Goal: Task Accomplishment & Management: Use online tool/utility

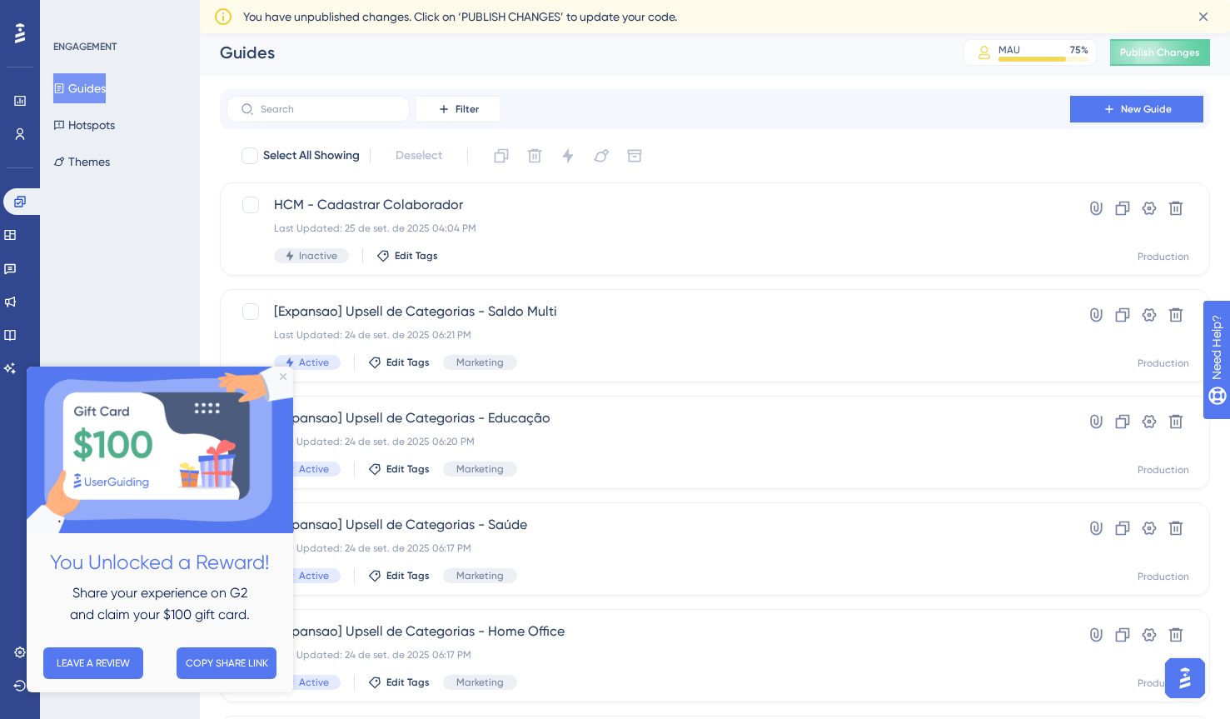
click at [198, 372] on div "You Unlocked a Reward! Share your experience on G2 and claim your $100 gift car…" at bounding box center [160, 530] width 267 height 326
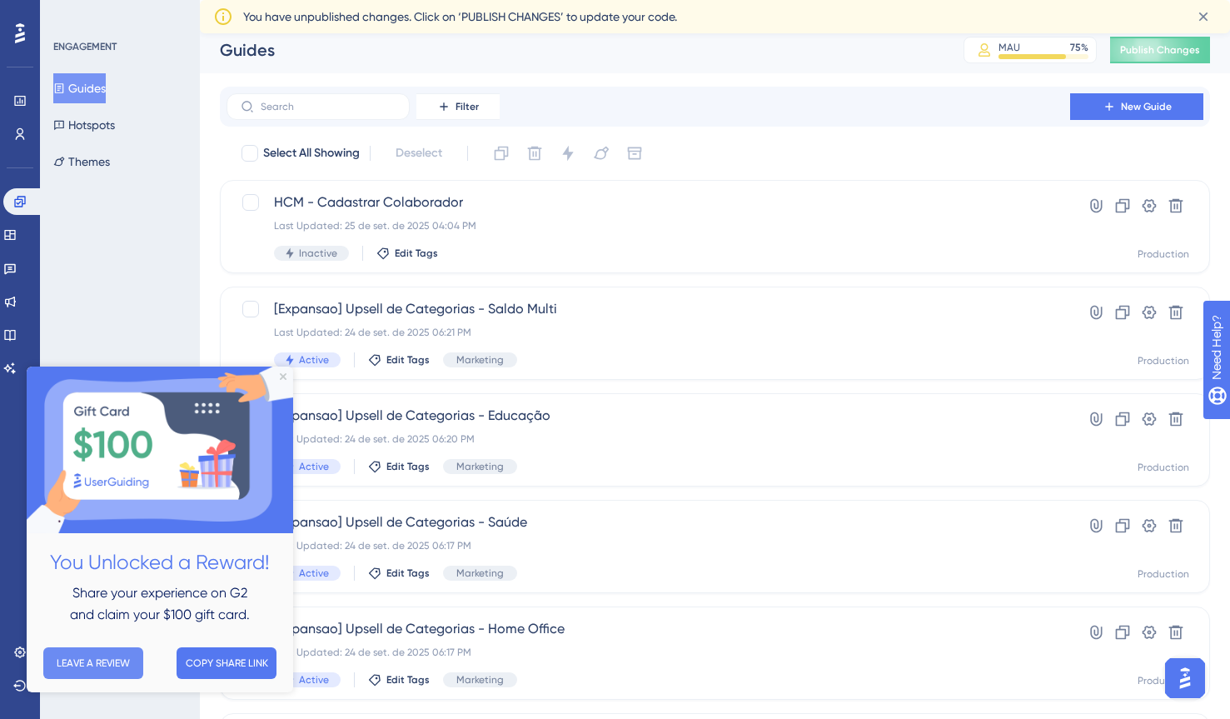
scroll to position [9, 0]
click at [87, 661] on button "LEAVE A REVIEW" at bounding box center [93, 663] width 100 height 32
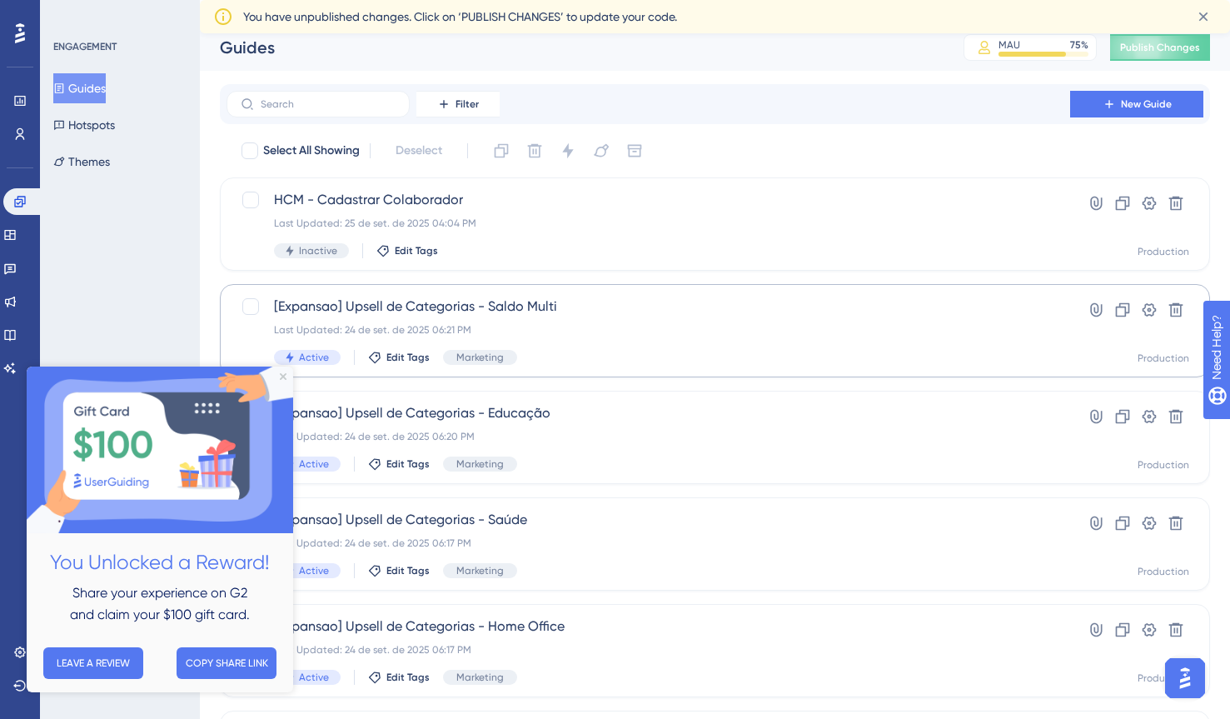
scroll to position [10, 0]
click at [152, 321] on div "ENGAGEMENT Guides Hotspots Themes" at bounding box center [120, 359] width 160 height 719
click at [167, 317] on div "ENGAGEMENT Guides Hotspots Themes" at bounding box center [120, 359] width 160 height 719
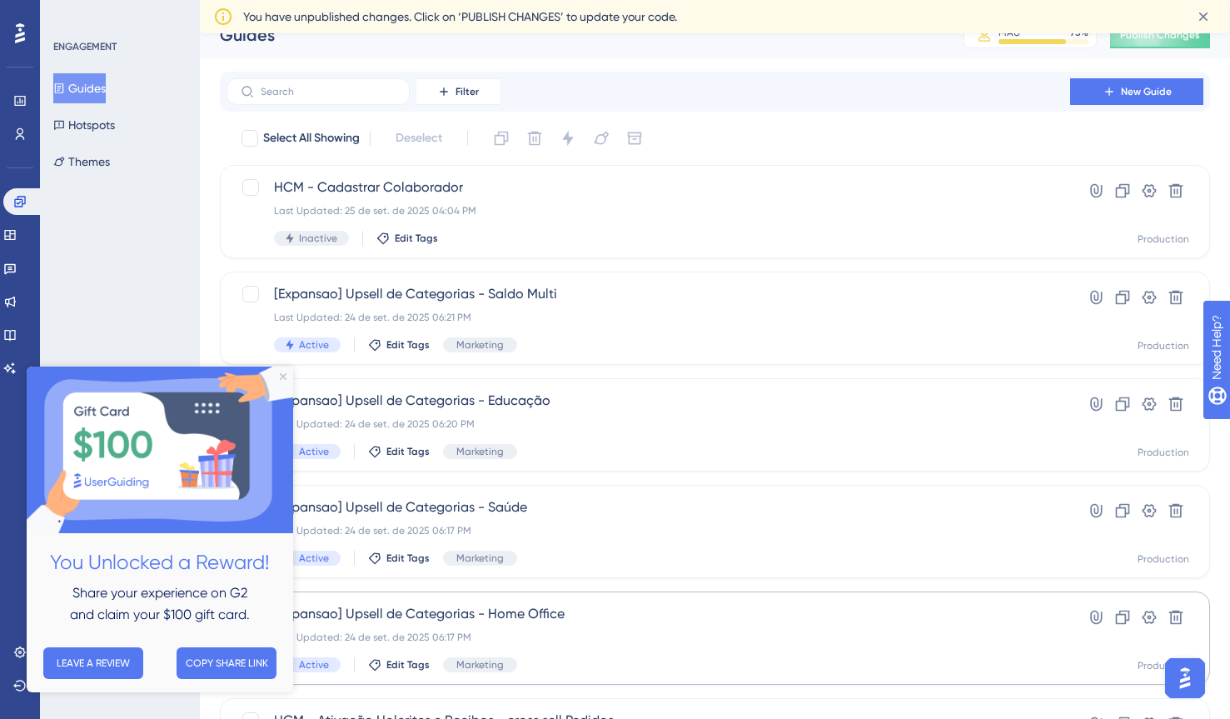
scroll to position [0, 0]
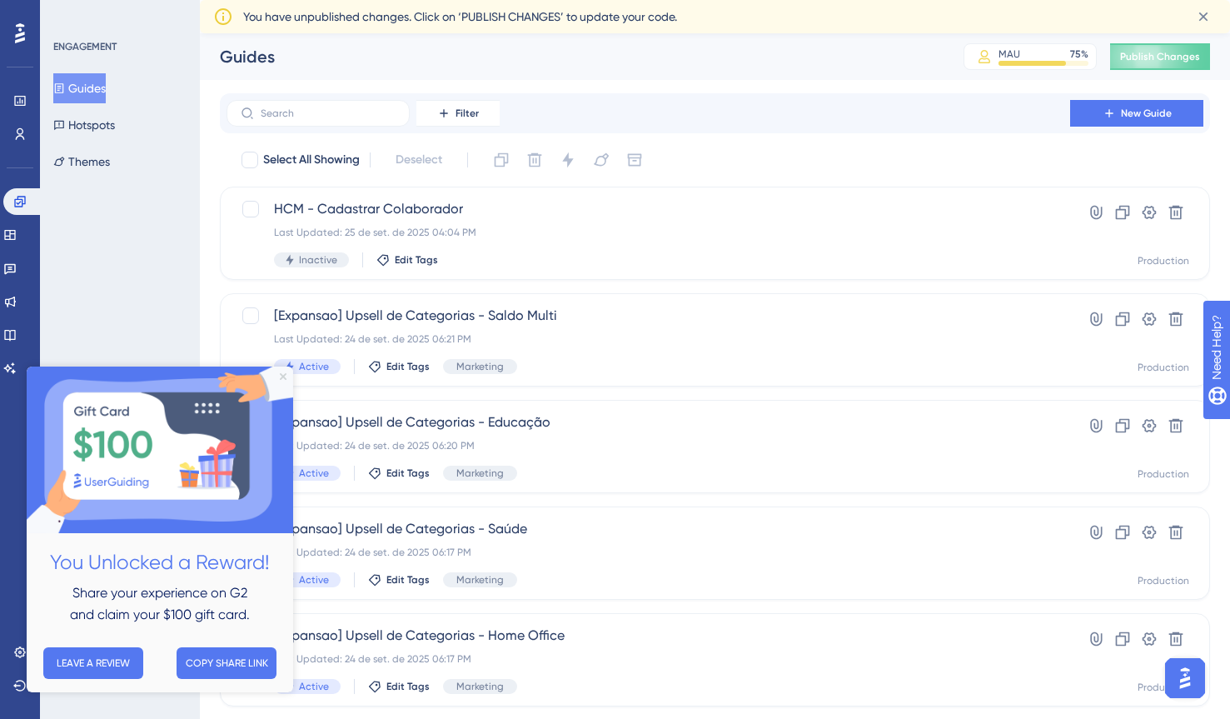
drag, startPoint x: 281, startPoint y: 374, endPoint x: 307, endPoint y: 741, distance: 367.4
click at [281, 374] on icon "Close Preview" at bounding box center [283, 376] width 7 height 7
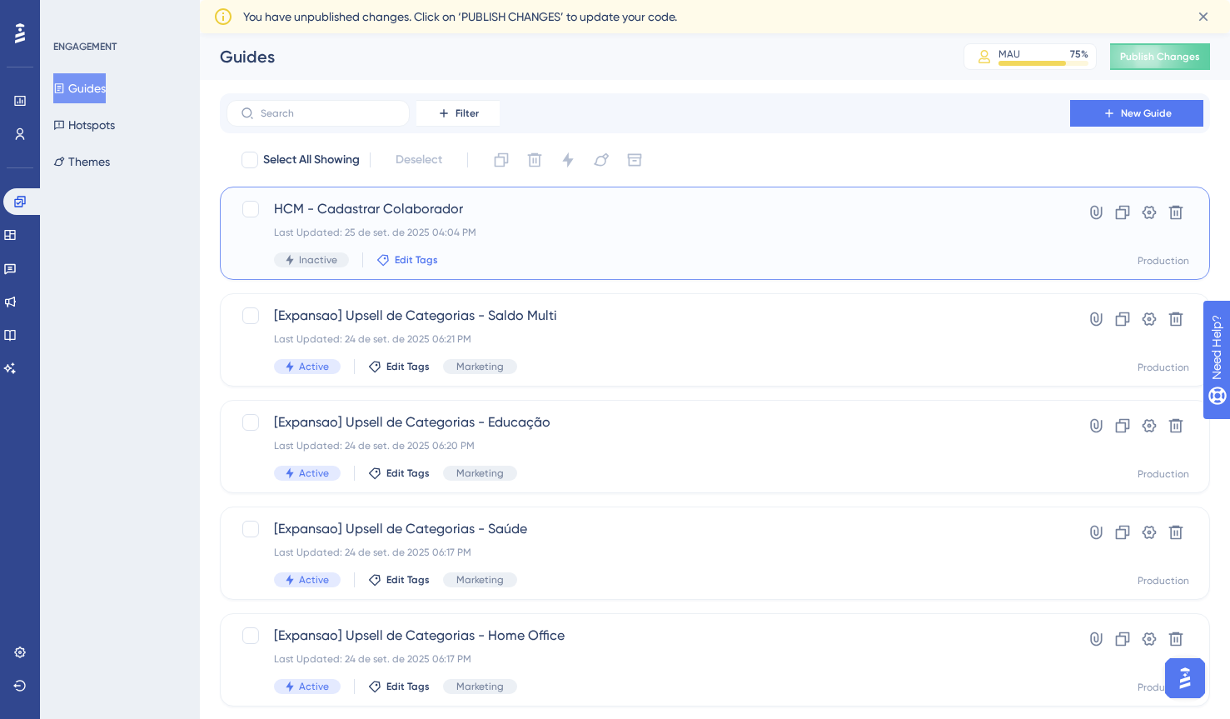
click at [415, 259] on span "Edit Tags" at bounding box center [416, 259] width 43 height 13
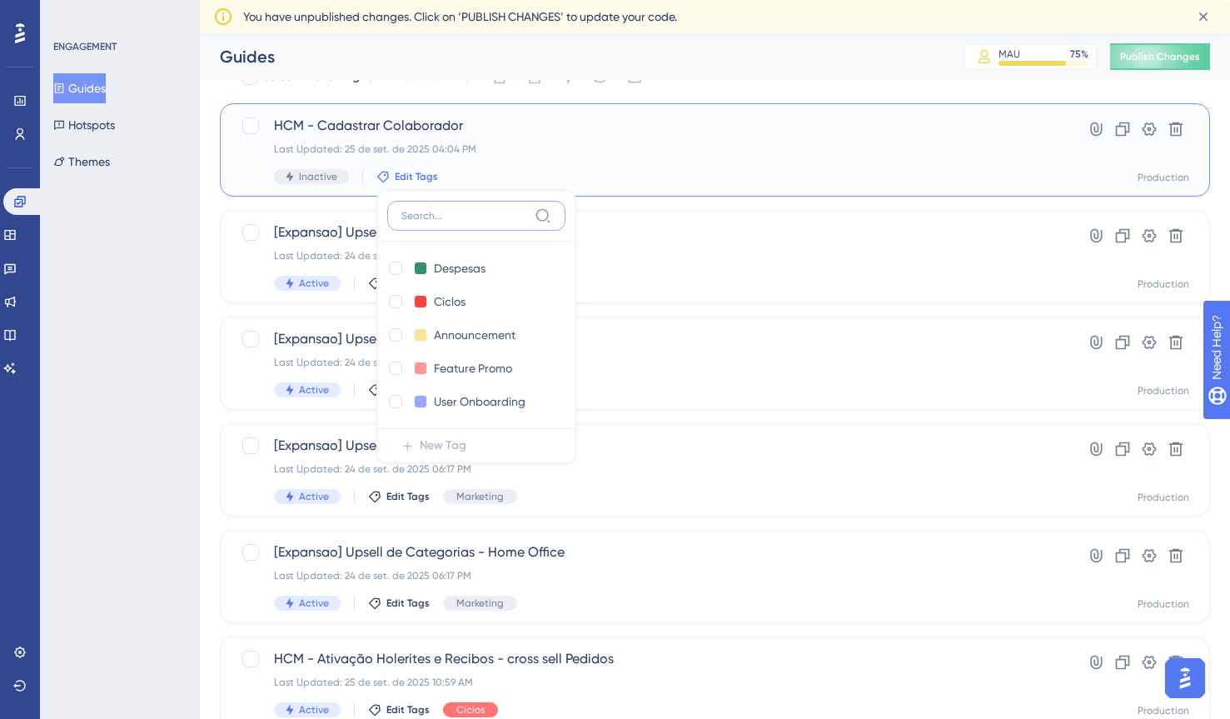
scroll to position [60, 0]
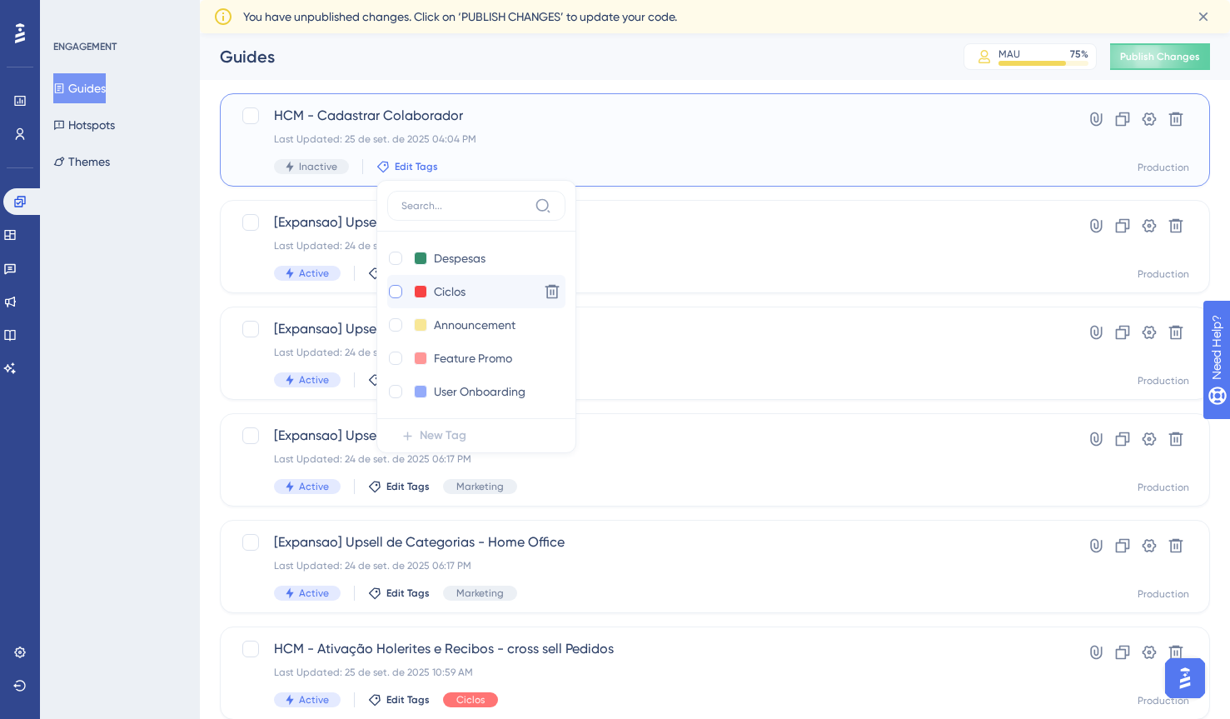
click at [396, 290] on div at bounding box center [395, 291] width 13 height 13
checkbox input "true"
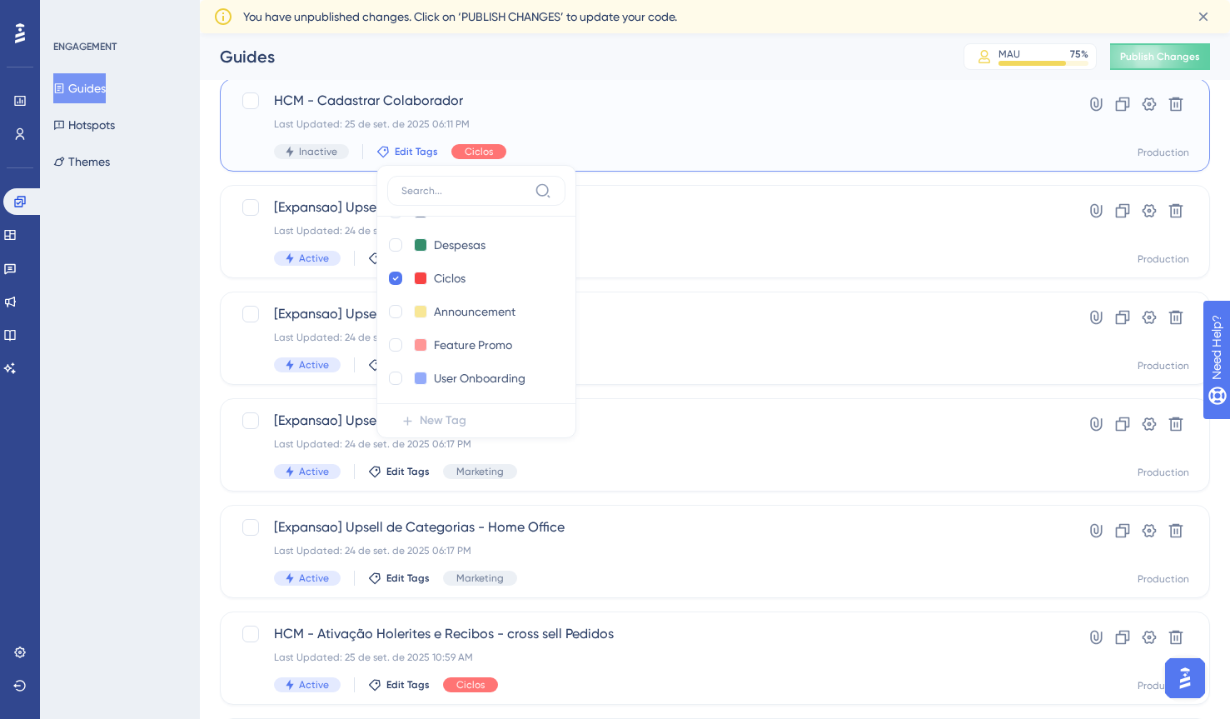
scroll to position [500, 0]
click at [639, 122] on div "Last Updated: 25 de set. de 2025 06:11 PM" at bounding box center [648, 123] width 749 height 13
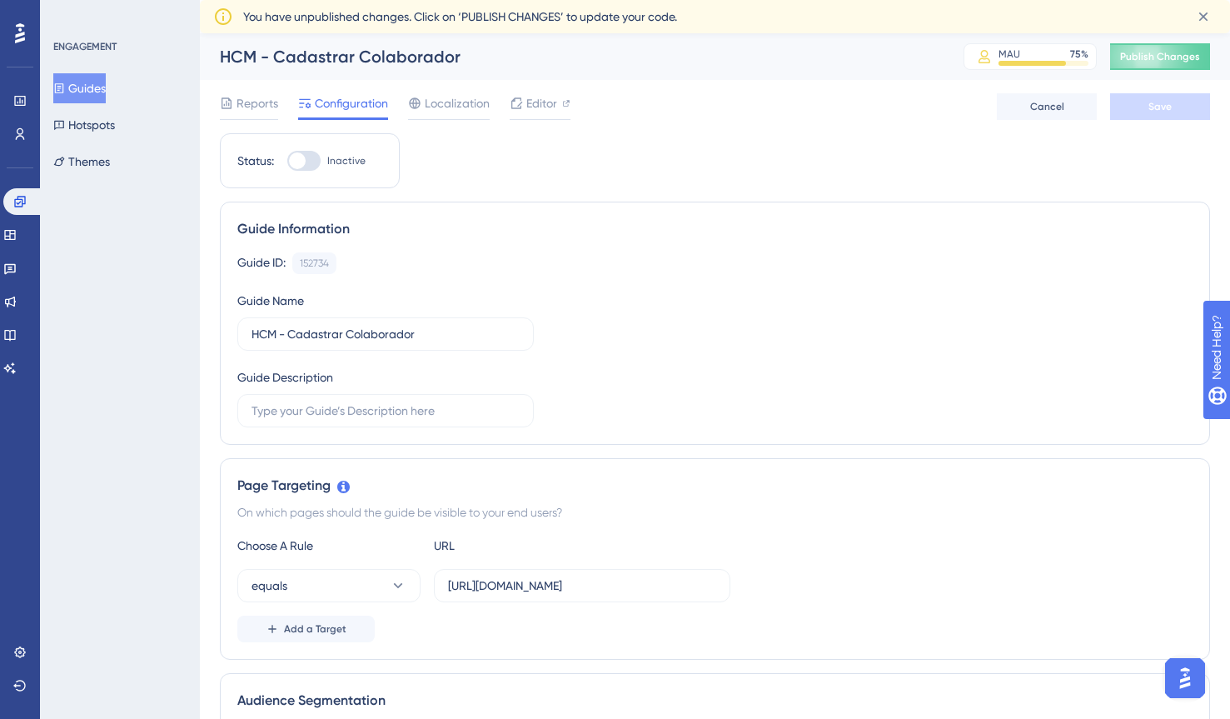
click at [100, 96] on button "Guides" at bounding box center [79, 88] width 52 height 30
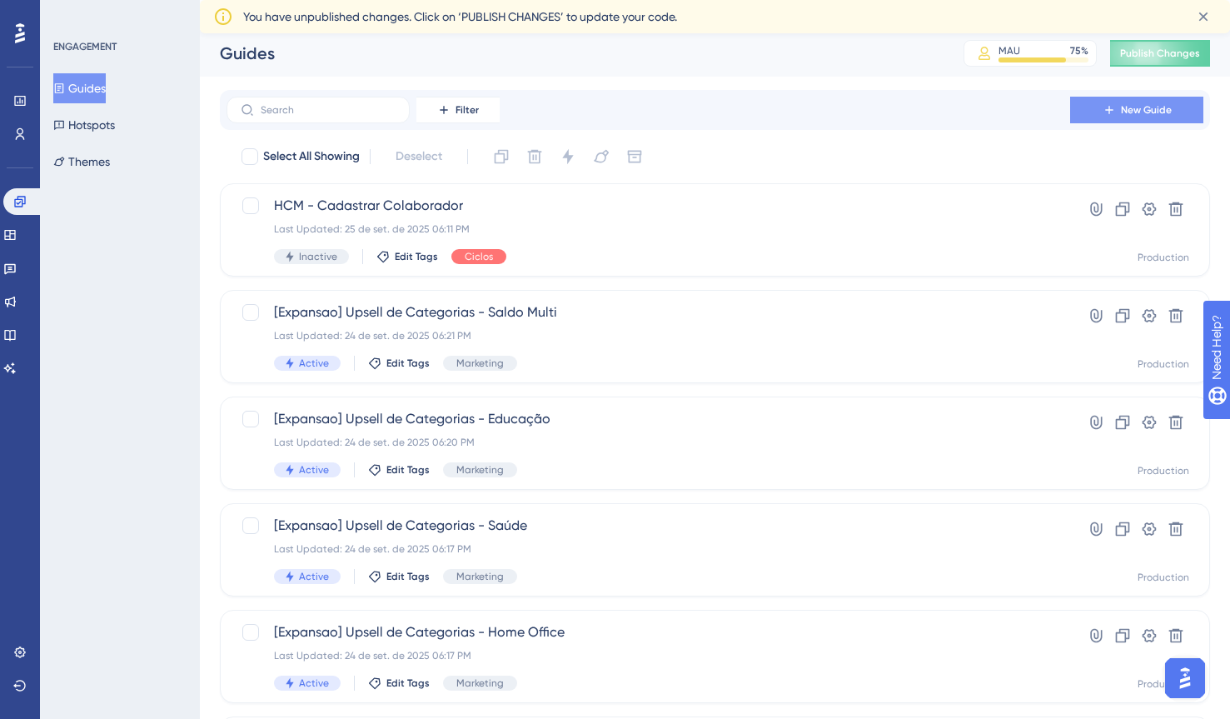
scroll to position [4, 0]
click at [1145, 111] on span "New Guide" at bounding box center [1146, 108] width 51 height 13
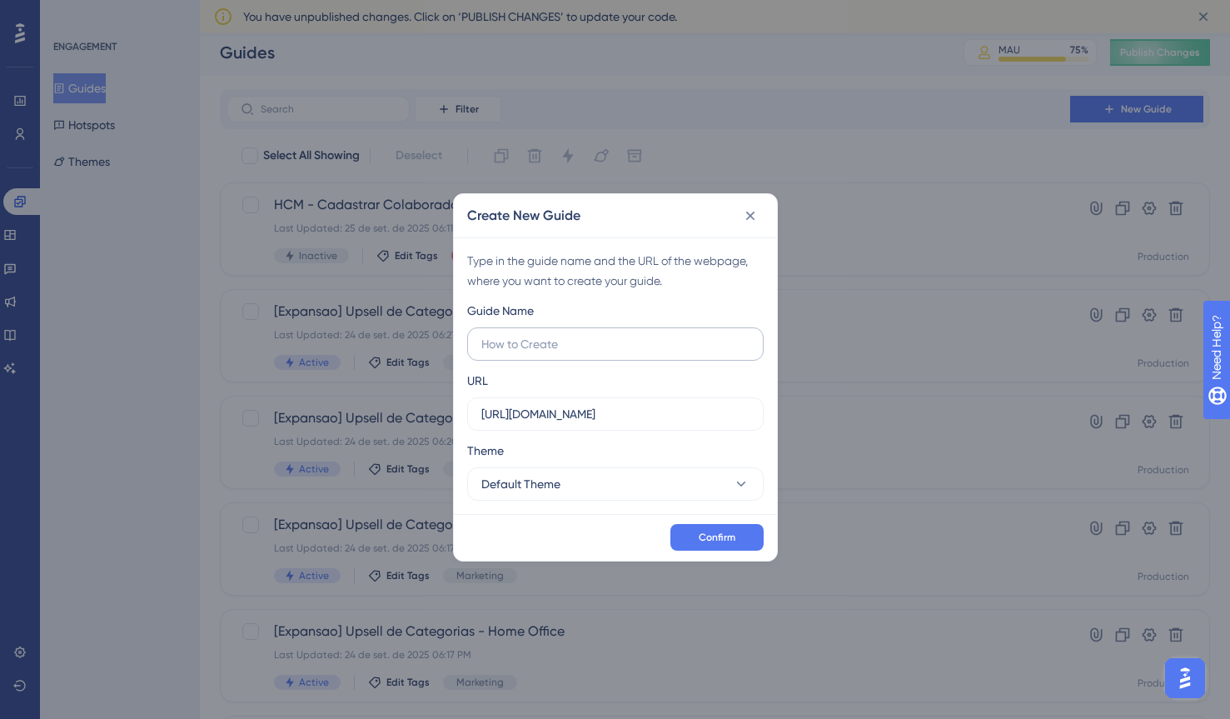
click at [628, 342] on input "text" at bounding box center [615, 344] width 268 height 18
click at [481, 344] on label "Holerites e Recibos" at bounding box center [615, 343] width 297 height 33
click at [481, 344] on input "Holerites e Recibos" at bounding box center [615, 344] width 268 height 18
type input "HCM - Holerites e Recibos"
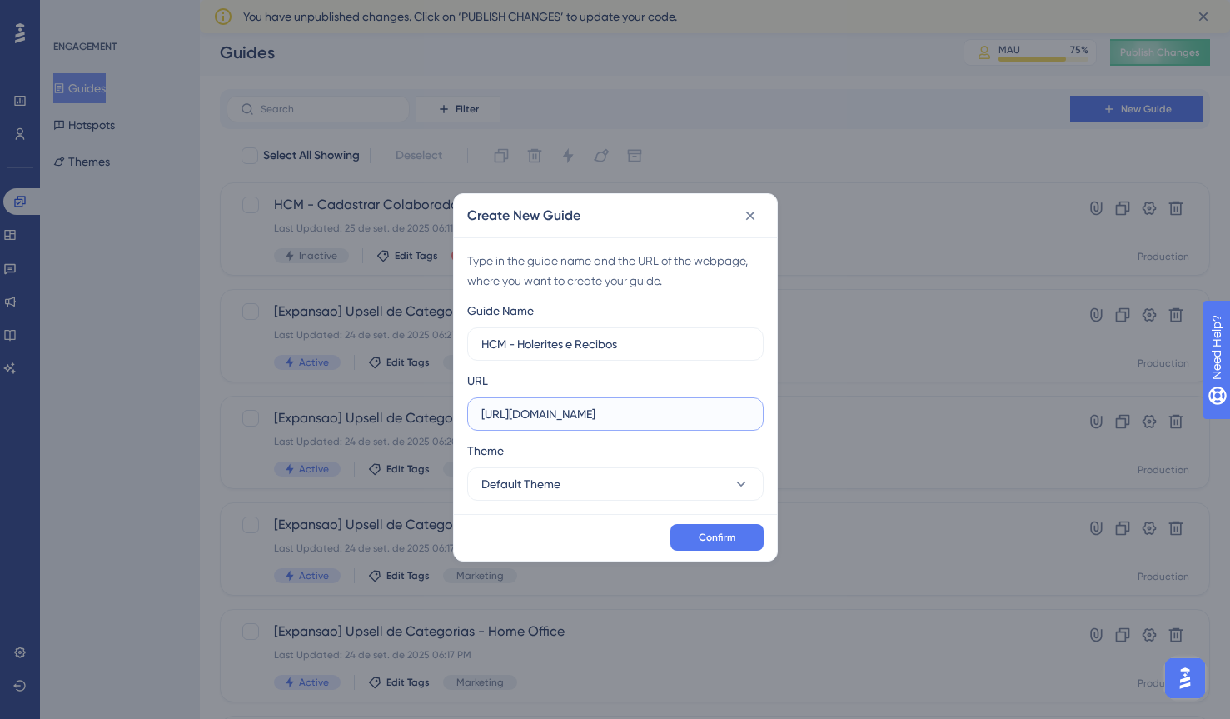
drag, startPoint x: 655, startPoint y: 411, endPoint x: 373, endPoint y: 406, distance: 281.6
click at [373, 406] on div "Create New Guide Type in the guide name and the URL of the webpage, where you w…" at bounding box center [615, 359] width 1230 height 719
paste input "/onboarding/#/receipts"
type input "https://empresa.caju.com.br/onboarding/#/receipts"
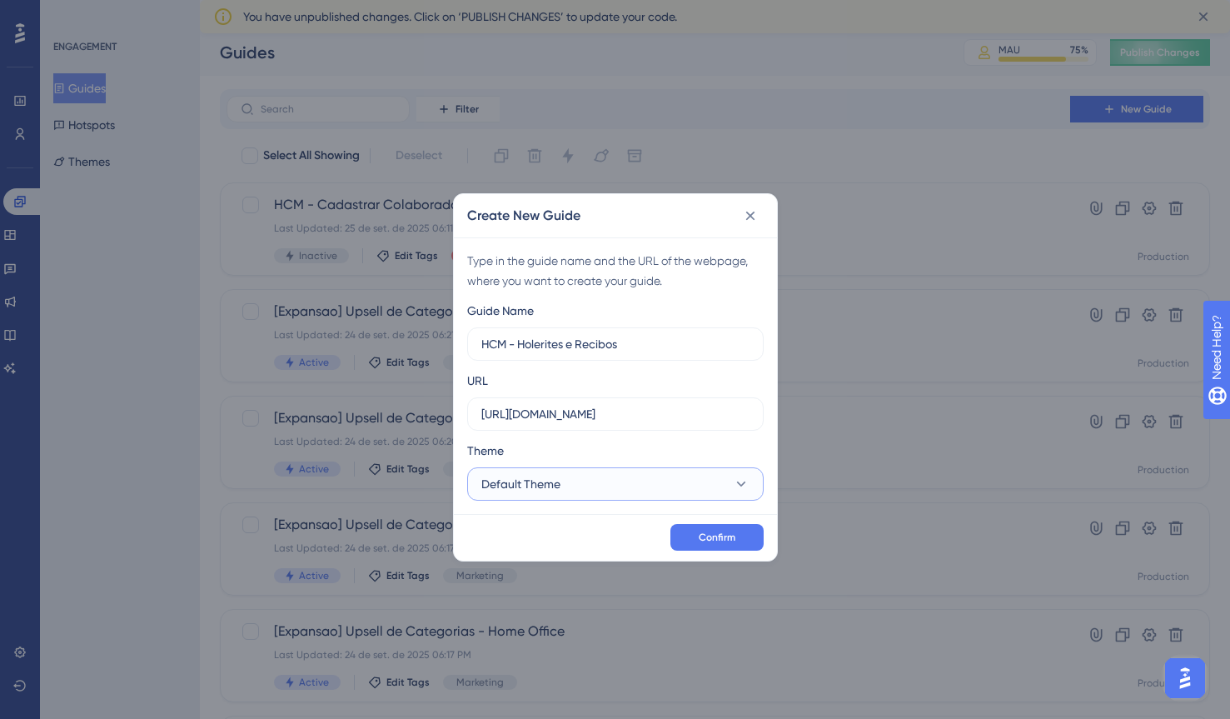
click at [706, 486] on button "Default Theme" at bounding box center [615, 483] width 297 height 33
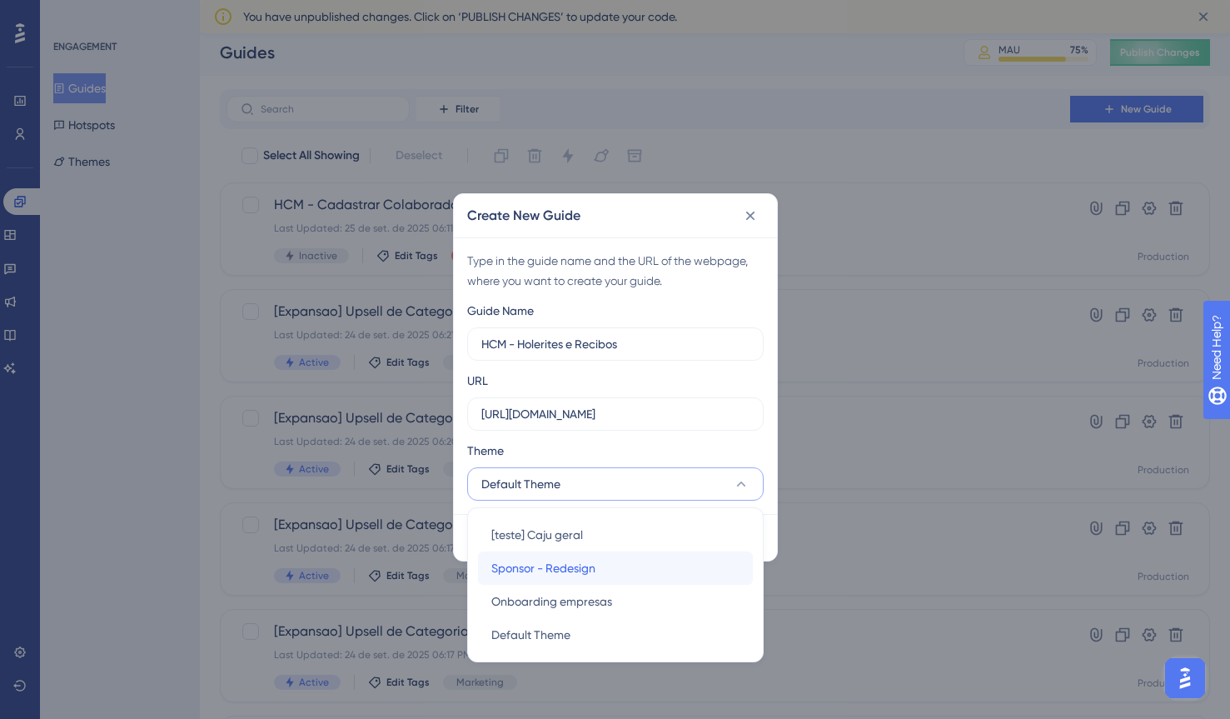
click at [566, 566] on span "Sponsor - Redesign" at bounding box center [543, 568] width 104 height 20
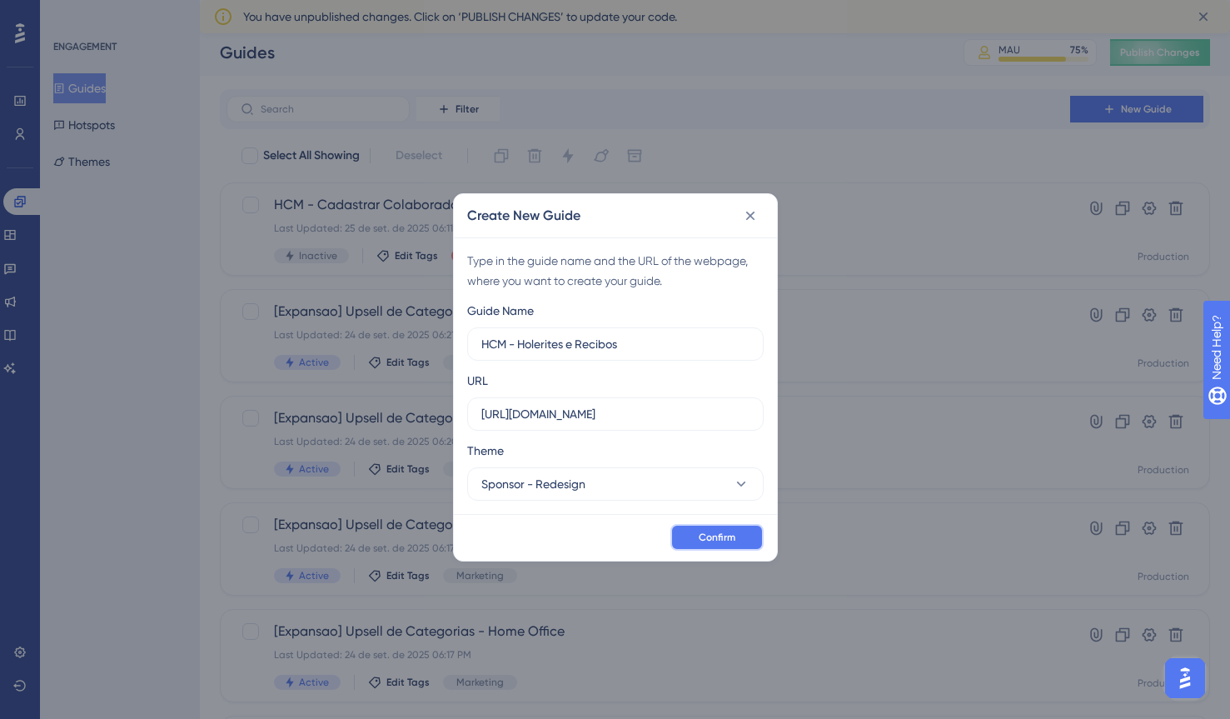
click at [723, 536] on span "Confirm" at bounding box center [717, 537] width 37 height 13
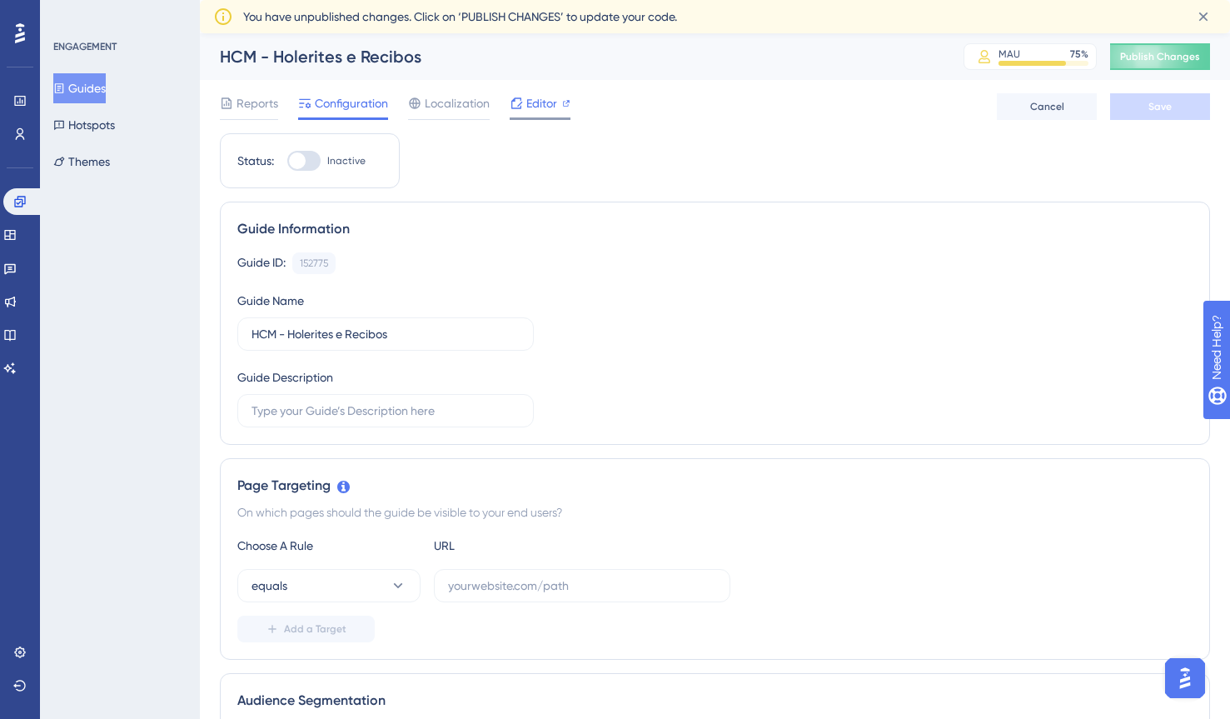
click at [532, 102] on span "Editor" at bounding box center [541, 103] width 31 height 20
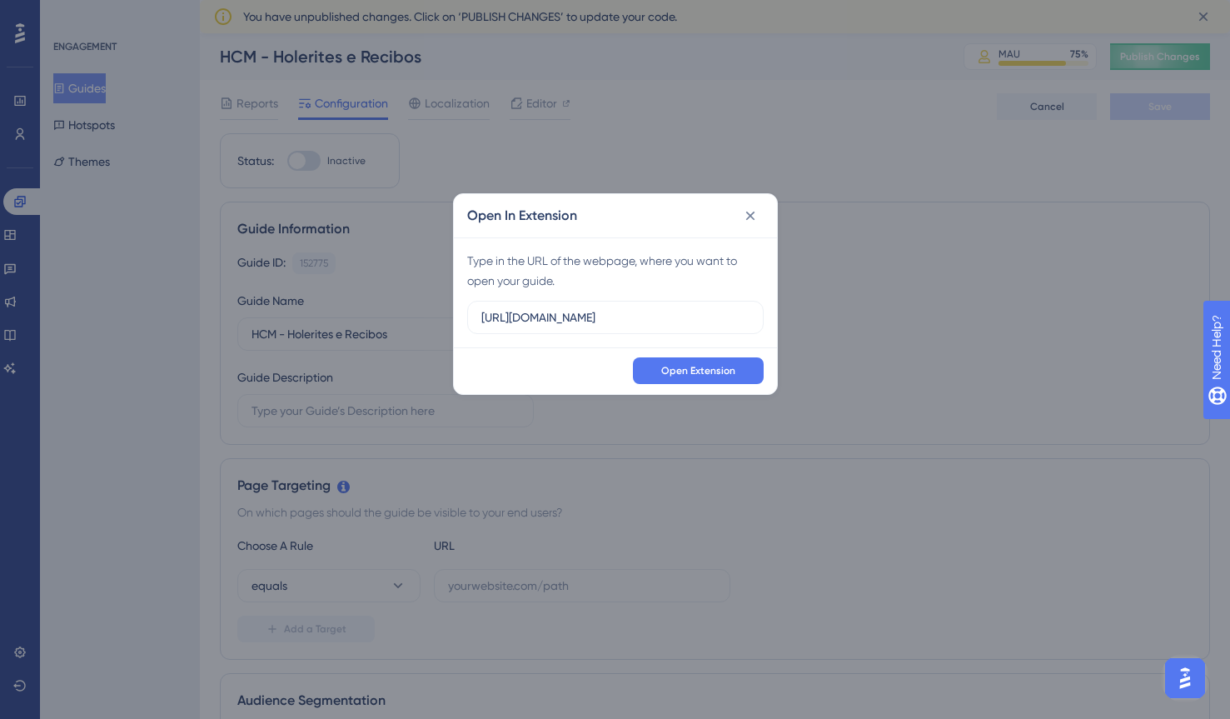
drag, startPoint x: 676, startPoint y: 315, endPoint x: 462, endPoint y: 314, distance: 214.1
click at [462, 314] on div "Type in the URL of the webpage, where you want to open your guide. https://empr…" at bounding box center [615, 292] width 323 height 110
type input "<div> <script async src="https://js.storylane.io/js/v2/storylane.js"></script> …"
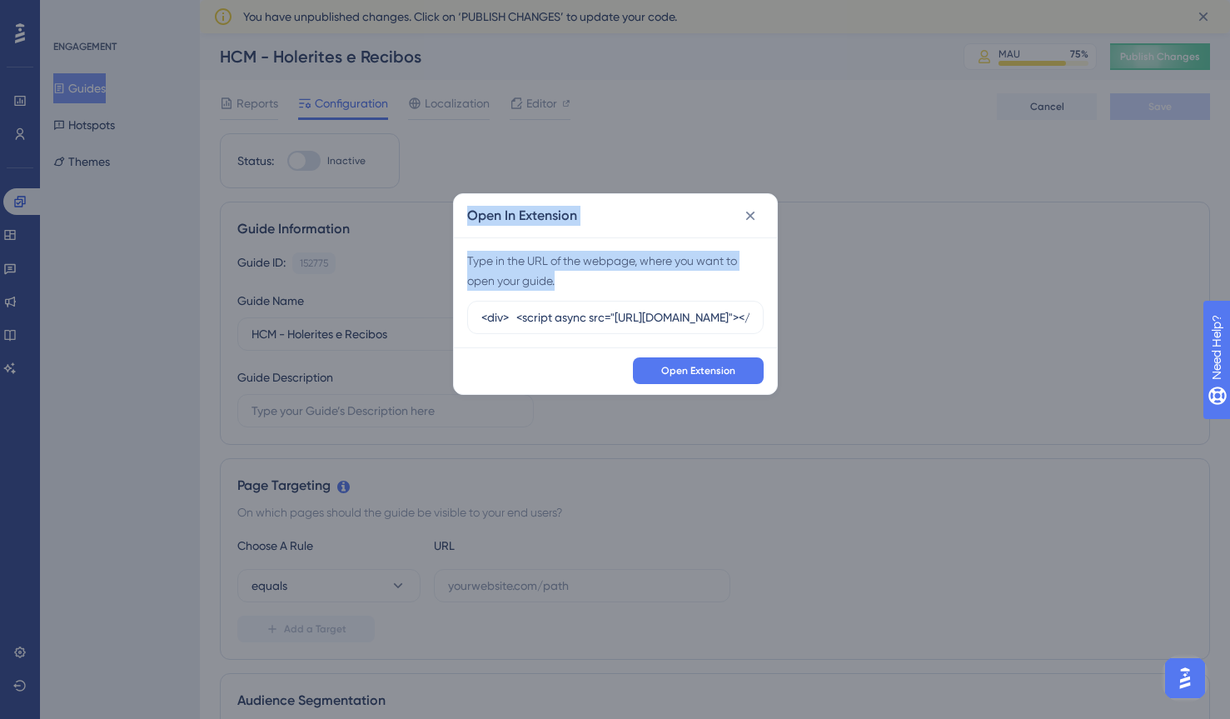
drag, startPoint x: 756, startPoint y: 312, endPoint x: 415, endPoint y: 314, distance: 341.5
click at [415, 314] on div "Open In Extension Type in the URL of the webpage, where you want to open your g…" at bounding box center [615, 359] width 1230 height 719
click at [556, 324] on input "<div> <script async src="https://js.storylane.io/js/v2/storylane.js"></script> …" at bounding box center [615, 317] width 268 height 18
drag, startPoint x: 756, startPoint y: 317, endPoint x: 437, endPoint y: 312, distance: 318.3
click at [392, 312] on div "Open In Extension Type in the URL of the webpage, where you want to open your g…" at bounding box center [615, 359] width 1230 height 719
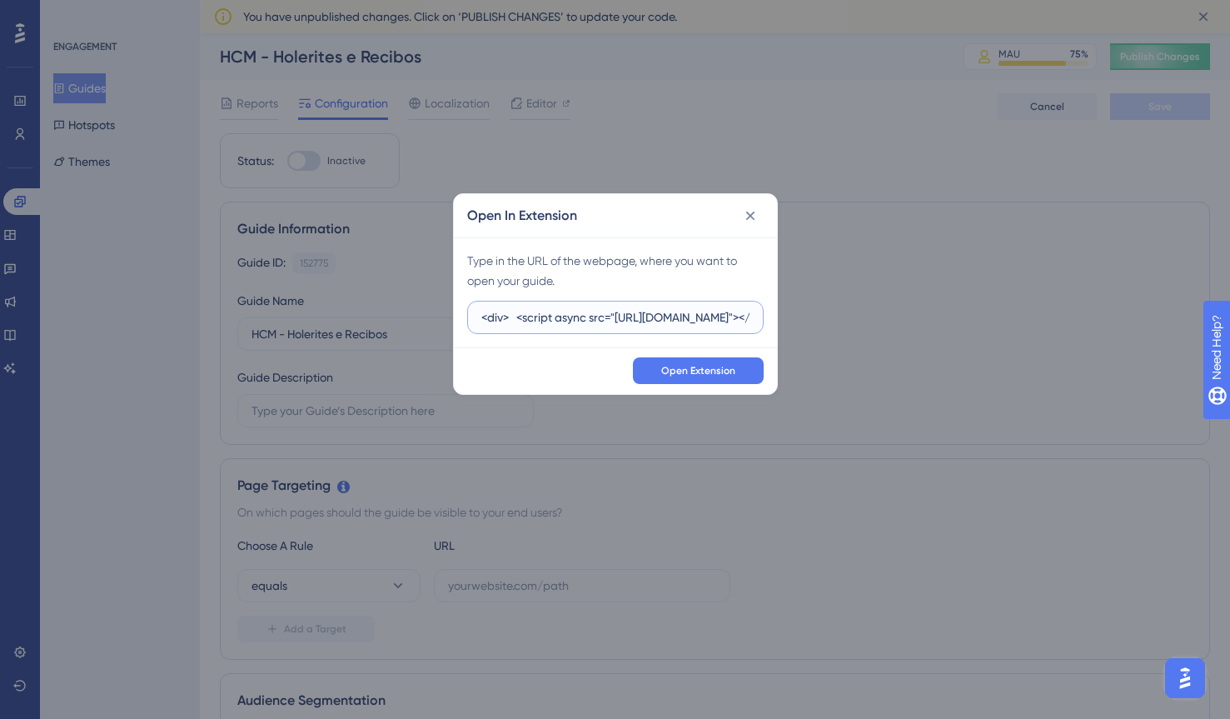
click at [601, 320] on input "<div> <script async src="https://js.storylane.io/js/v2/storylane.js"></script> …" at bounding box center [615, 317] width 268 height 18
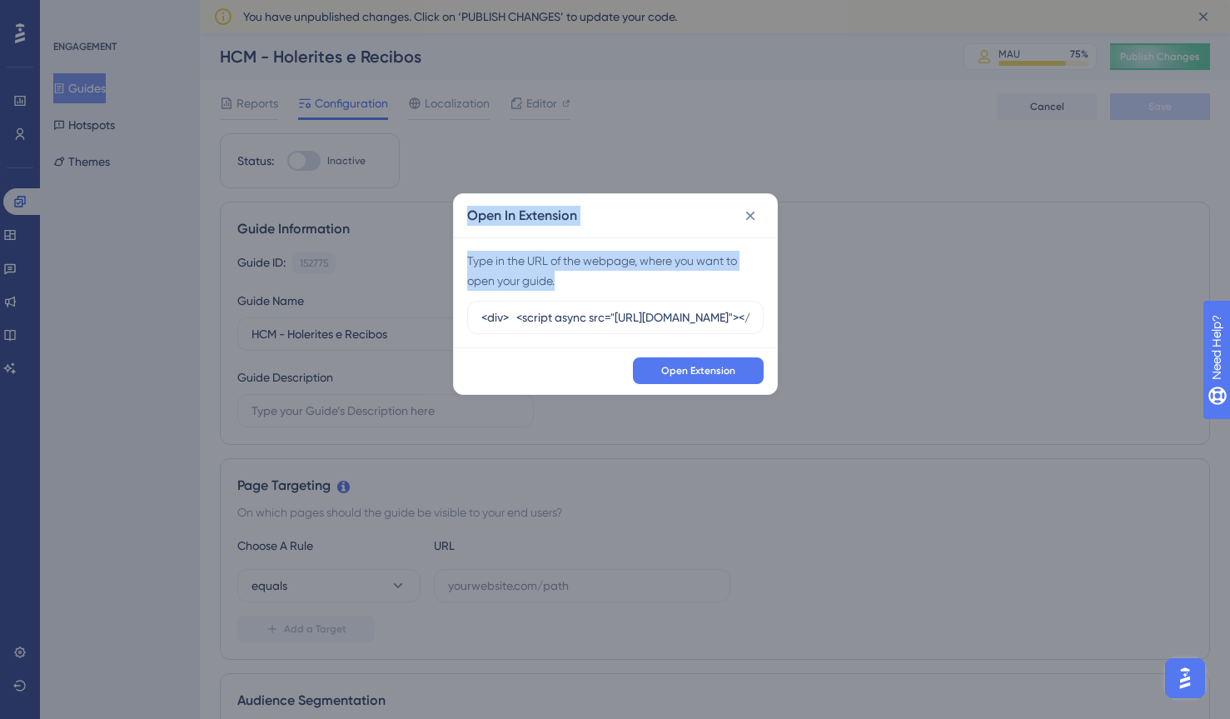
drag, startPoint x: 478, startPoint y: 318, endPoint x: 779, endPoint y: 320, distance: 300.7
click at [779, 320] on div "Open In Extension Type in the URL of the webpage, where you want to open your g…" at bounding box center [615, 359] width 1230 height 719
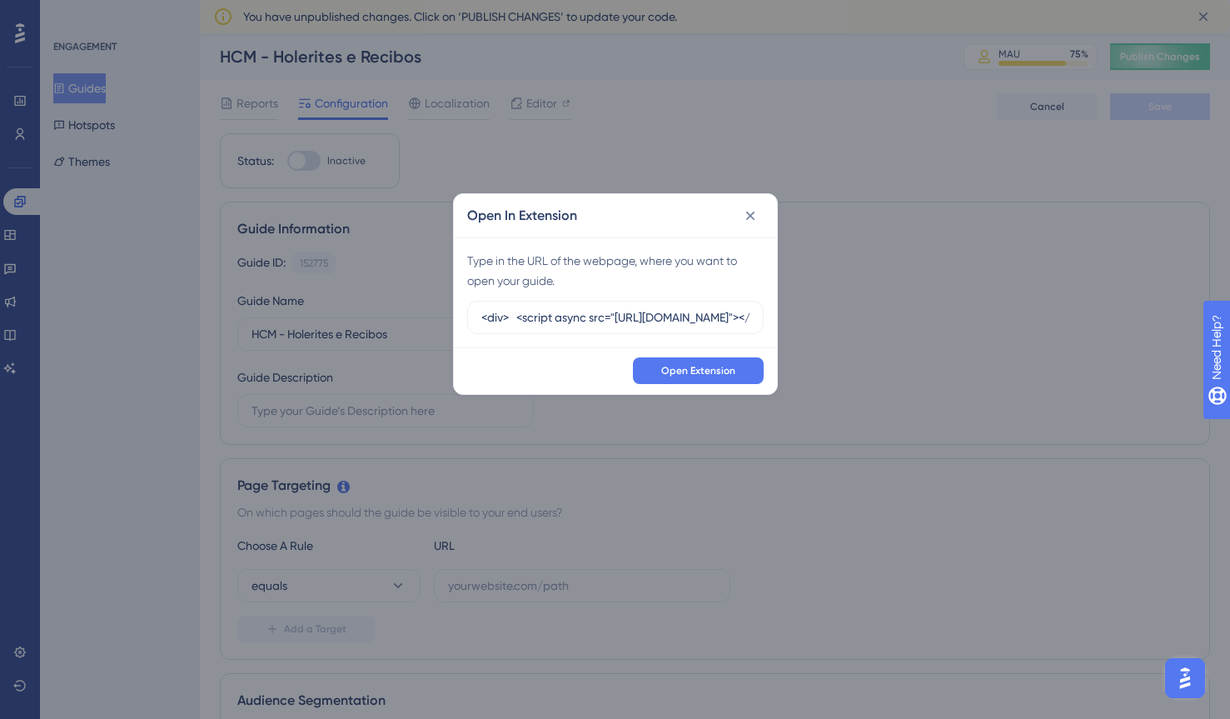
click at [763, 322] on div "Type in the URL of the webpage, where you want to open your guide. <div> <scrip…" at bounding box center [615, 292] width 323 height 110
click at [755, 317] on label "<div> <script async src="https://js.storylane.io/js/v2/storylane.js"></script> …" at bounding box center [615, 317] width 297 height 33
click at [750, 317] on input "<div> <script async src="https://js.storylane.io/js/v2/storylane.js"></script> …" at bounding box center [615, 317] width 268 height 18
click at [552, 315] on input "text" at bounding box center [615, 317] width 268 height 18
paste input "https://empresa.caju.com.br/onboarding/#/receipts"
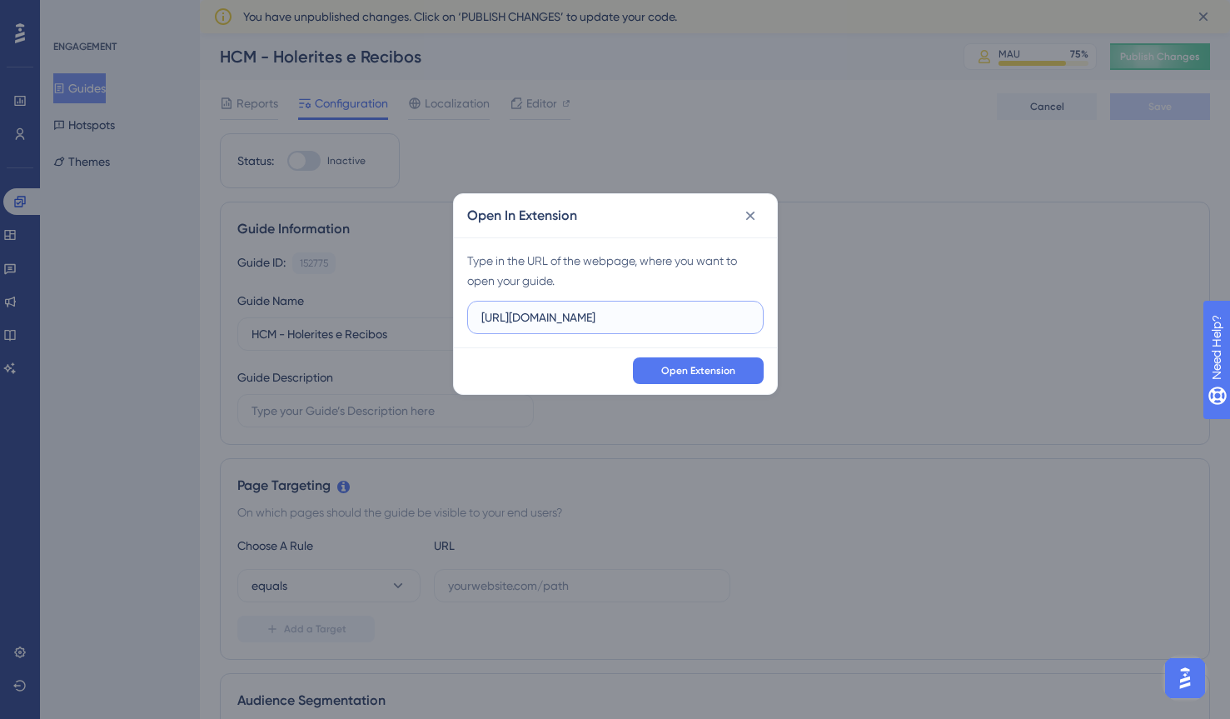
scroll to position [0, 17]
type input "https://empresa.caju.com.br/onboarding/#/receipts"
click at [700, 367] on span "Open Extension" at bounding box center [698, 370] width 74 height 13
click at [751, 216] on icon at bounding box center [750, 215] width 17 height 17
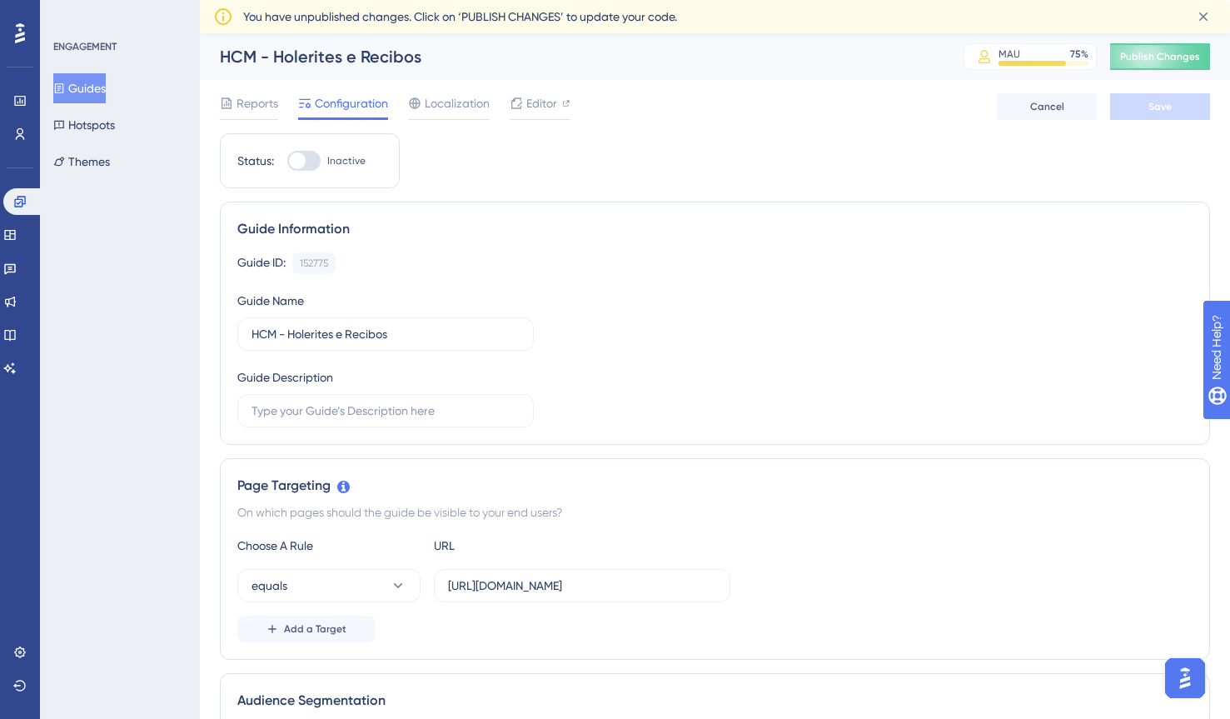
scroll to position [20, 0]
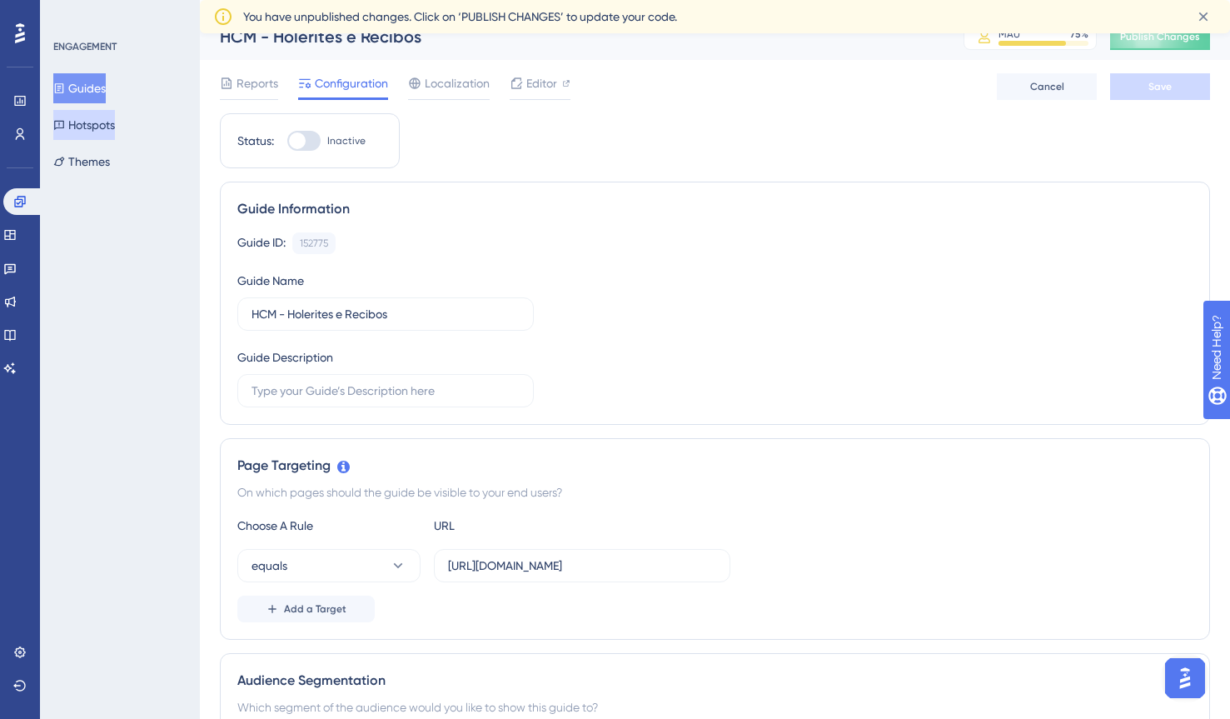
click at [99, 118] on button "Hotspots" at bounding box center [84, 125] width 62 height 30
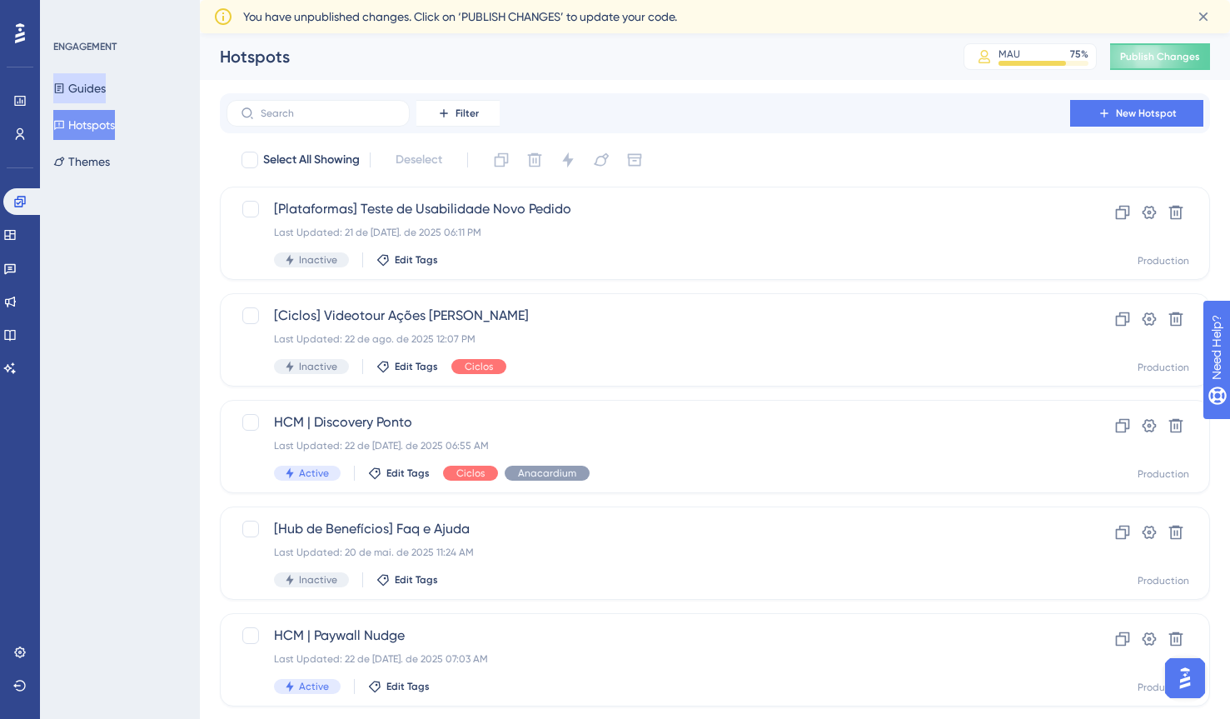
click at [97, 87] on button "Guides" at bounding box center [79, 88] width 52 height 30
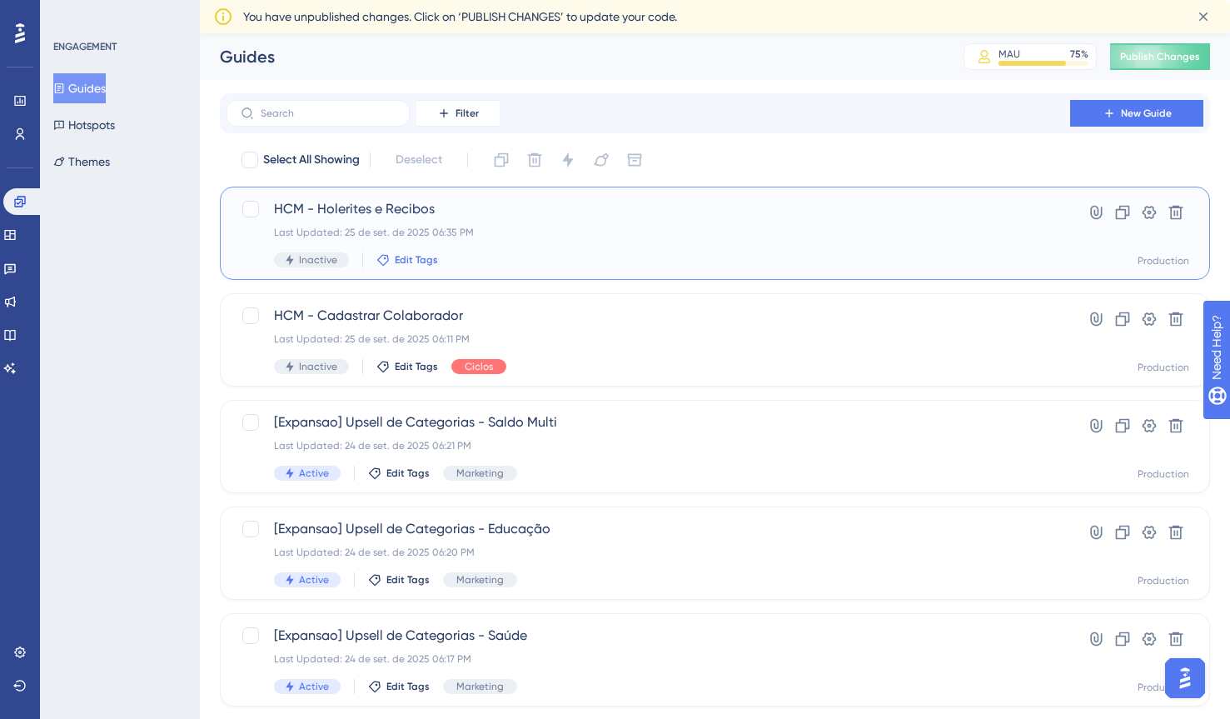
click at [423, 262] on span "Edit Tags" at bounding box center [416, 259] width 43 height 13
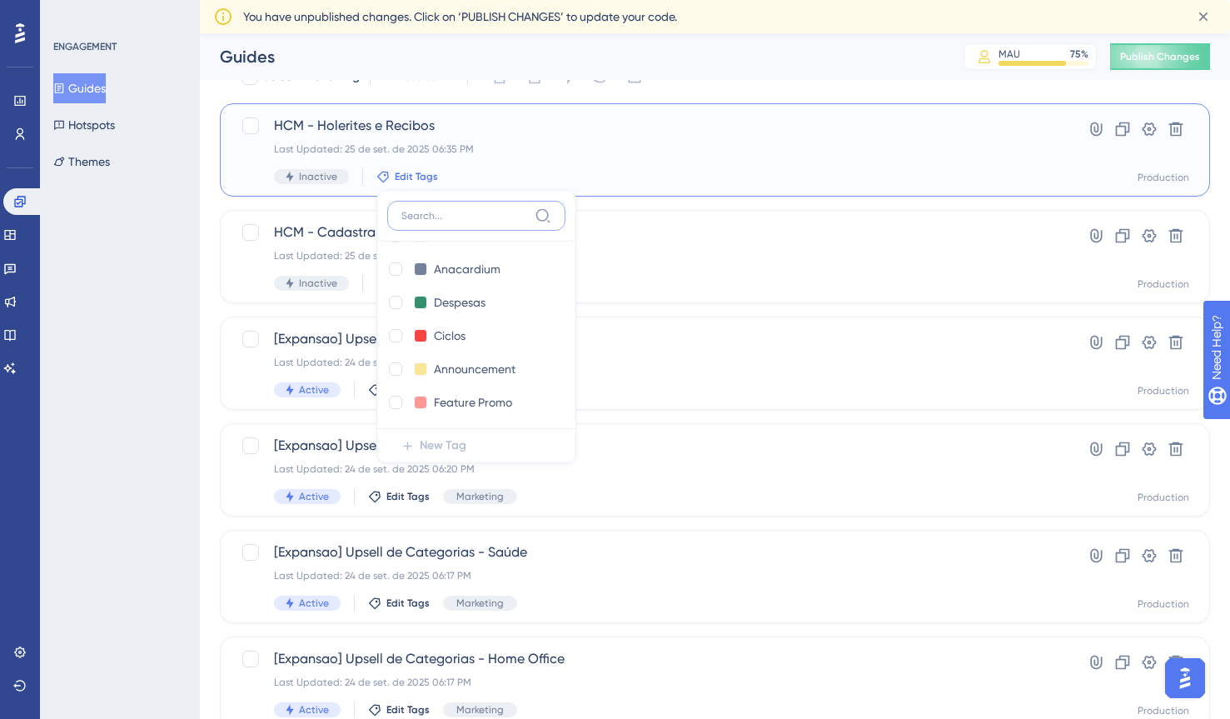
scroll to position [467, 0]
click at [490, 341] on input "Ciclos" at bounding box center [467, 334] width 67 height 21
click at [398, 332] on div at bounding box center [395, 333] width 13 height 13
checkbox input "true"
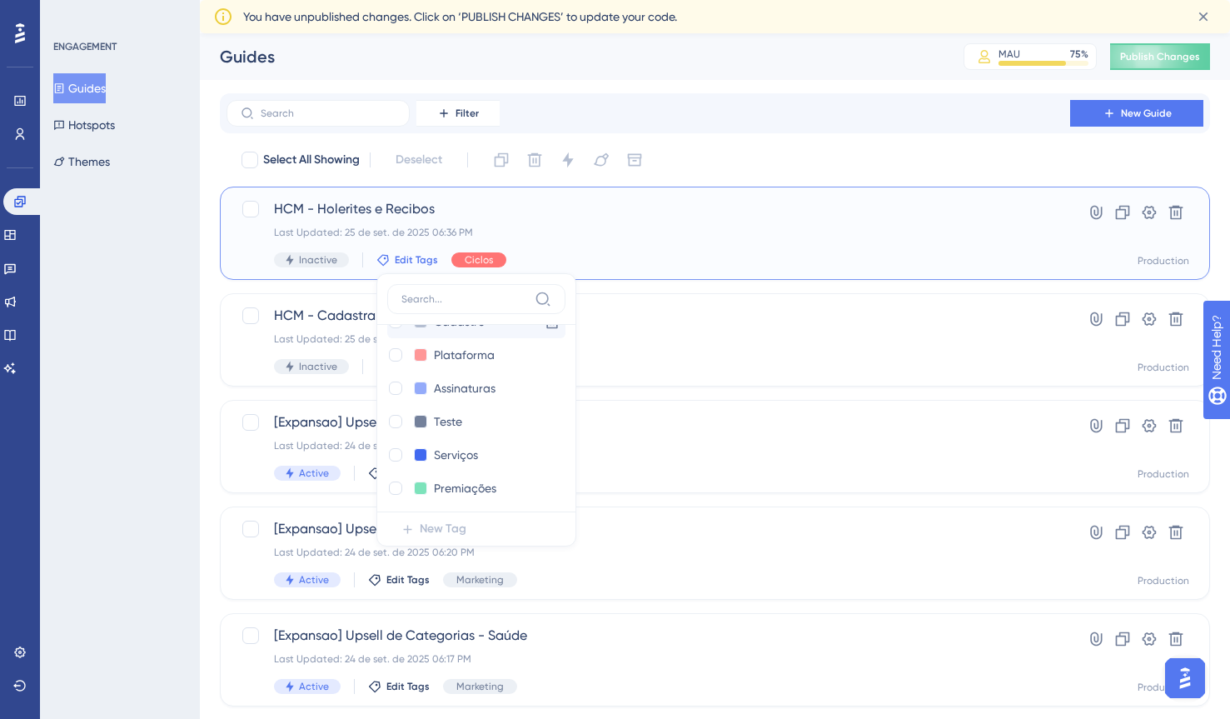
scroll to position [92, 0]
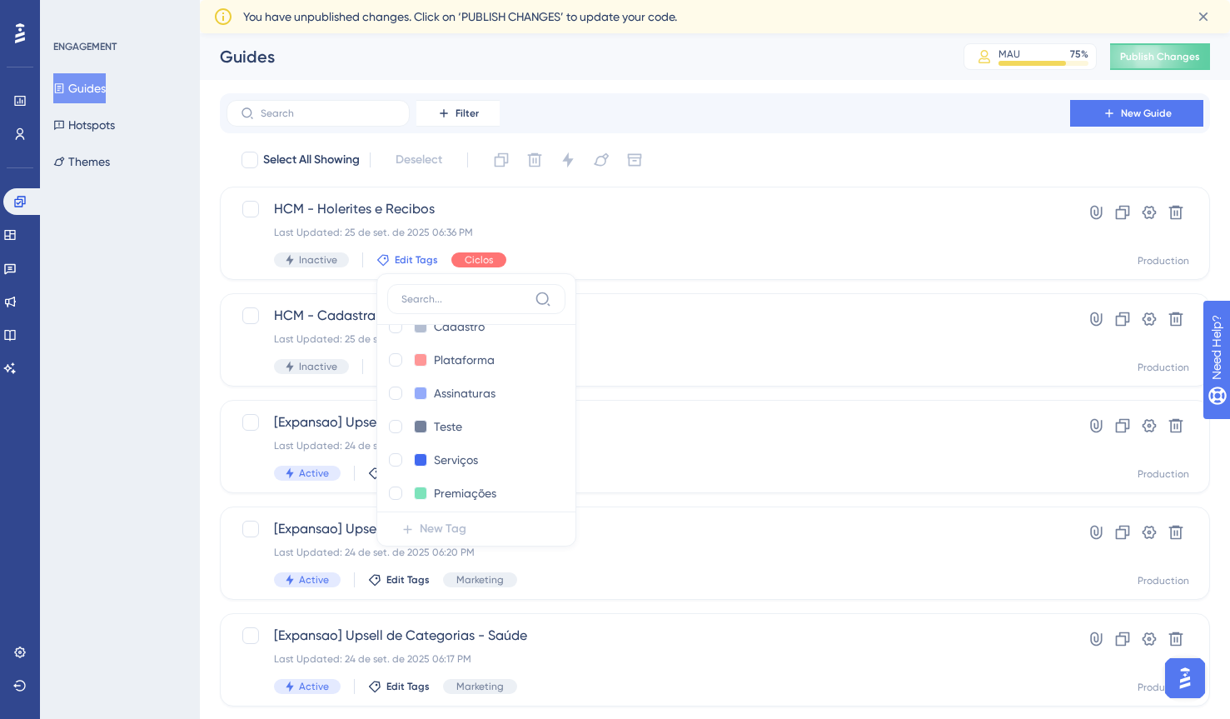
click at [206, 292] on div "Performance Users Engagement Widgets Feedback Product Updates Knowledge Base AI…" at bounding box center [715, 666] width 1030 height 1266
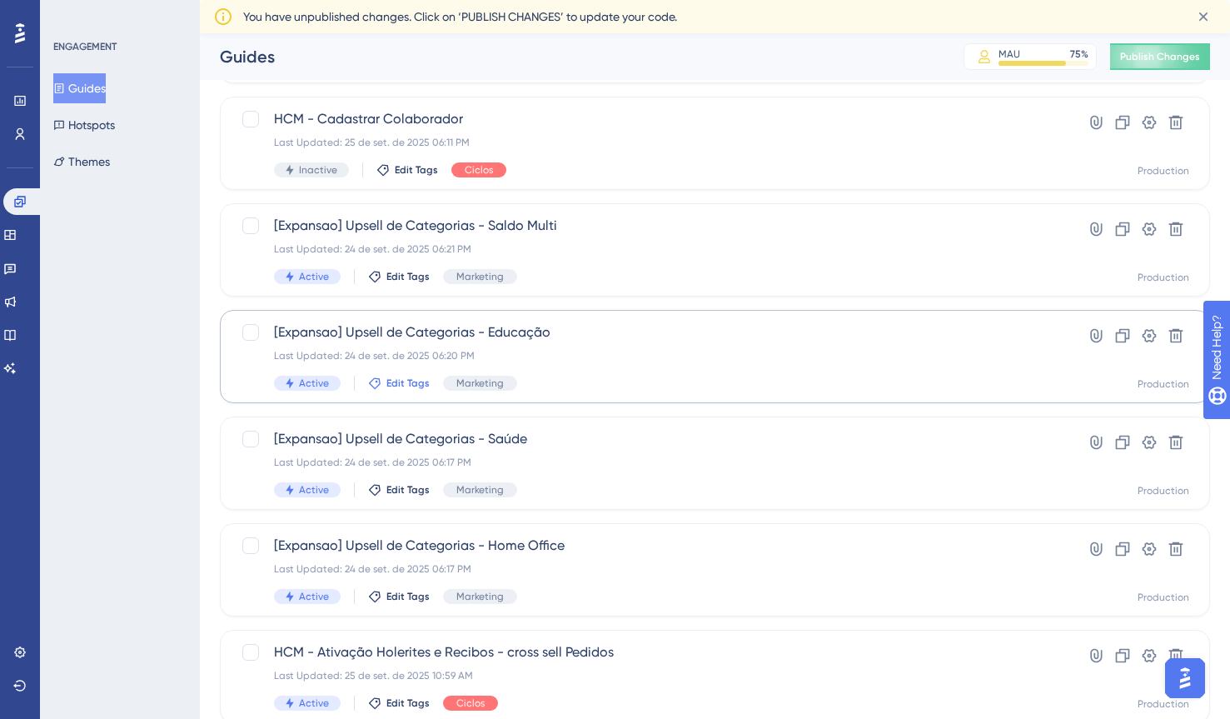
scroll to position [159, 0]
